Goal: Task Accomplishment & Management: Complete application form

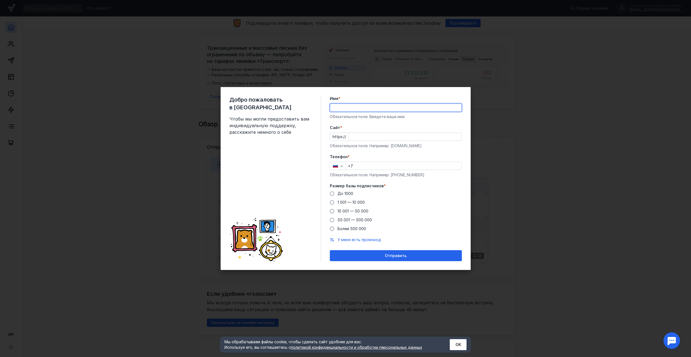
click at [366, 109] on input "Имя *" at bounding box center [395, 108] width 131 height 8
type input "J"
type input "[PERSON_NAME]"
click at [360, 136] on input "Cайт *" at bounding box center [405, 137] width 113 height 8
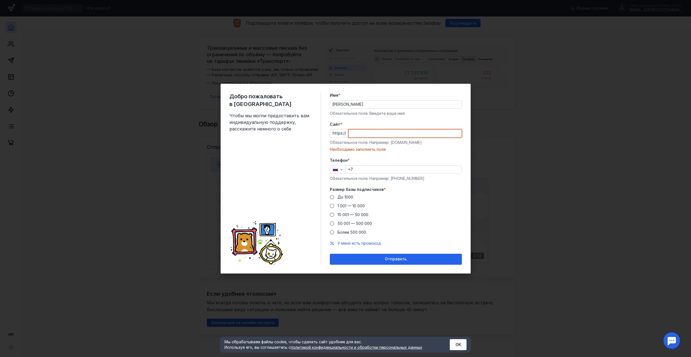
click at [370, 134] on input "Cайт *" at bounding box center [405, 134] width 113 height 8
paste input "[DOMAIN_NAME][URL]"
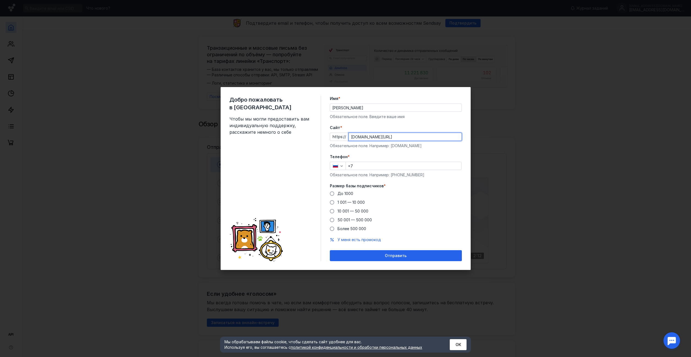
type input "[DOMAIN_NAME][URL]"
click at [443, 186] on label "Размер базы подписчиков *" at bounding box center [396, 185] width 132 height 5
click at [360, 168] on input "+7" at bounding box center [403, 166] width 115 height 8
type input "[PHONE_NUMBER]"
click at [436, 186] on label "Размер базы подписчиков *" at bounding box center [396, 185] width 132 height 5
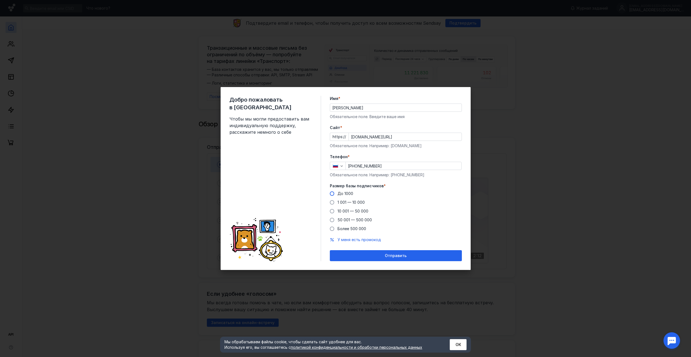
click at [333, 193] on span at bounding box center [332, 194] width 4 height 4
click at [0, 0] on input "До 1000" at bounding box center [0, 0] width 0 height 0
click at [400, 258] on span "Отправить" at bounding box center [396, 256] width 22 height 5
